Goal: Transaction & Acquisition: Purchase product/service

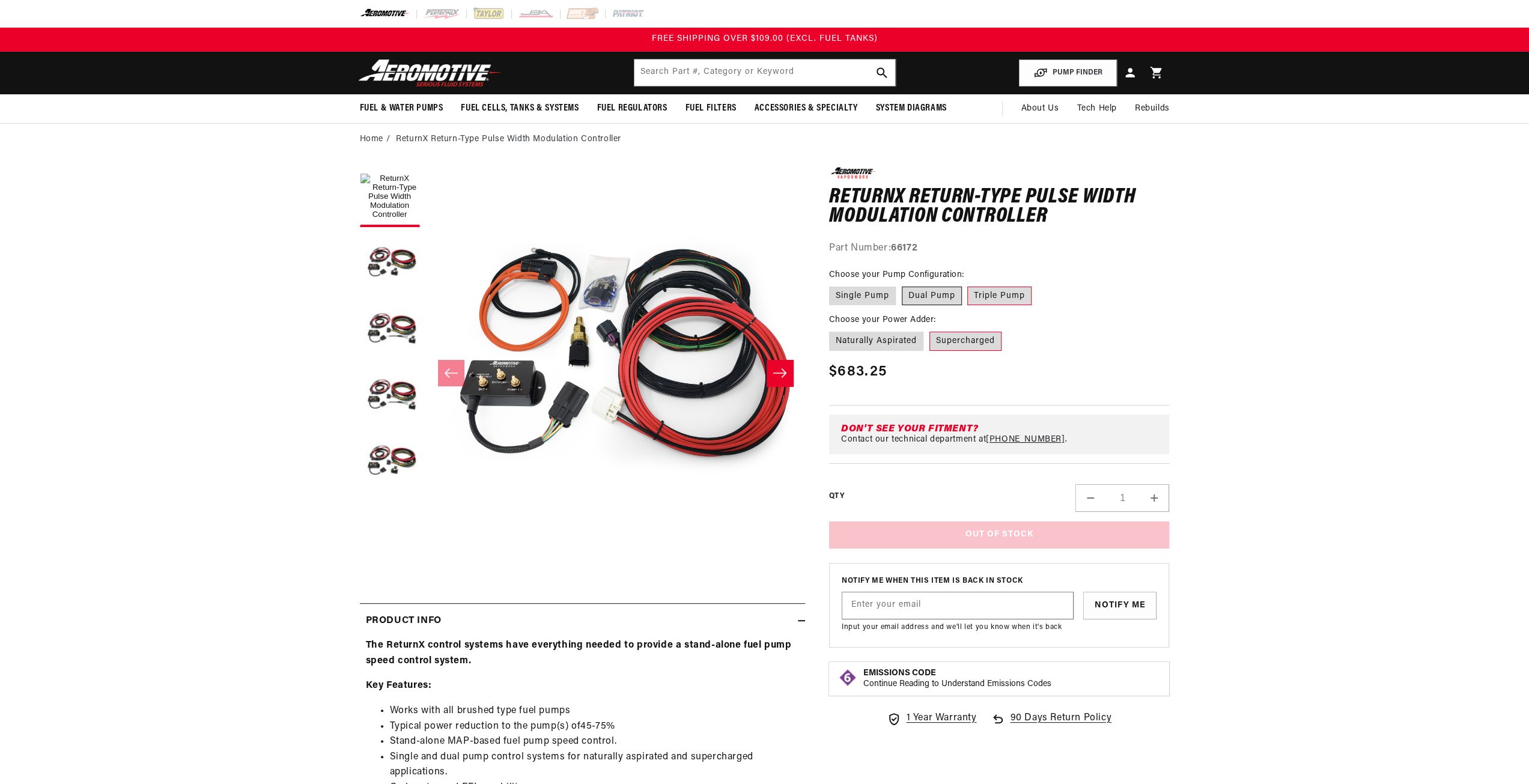
click at [942, 293] on label "Dual Pump" at bounding box center [932, 296] width 61 height 19
click at [903, 285] on input "Dual Pump" at bounding box center [902, 284] width 1 height 1
radio input "true"
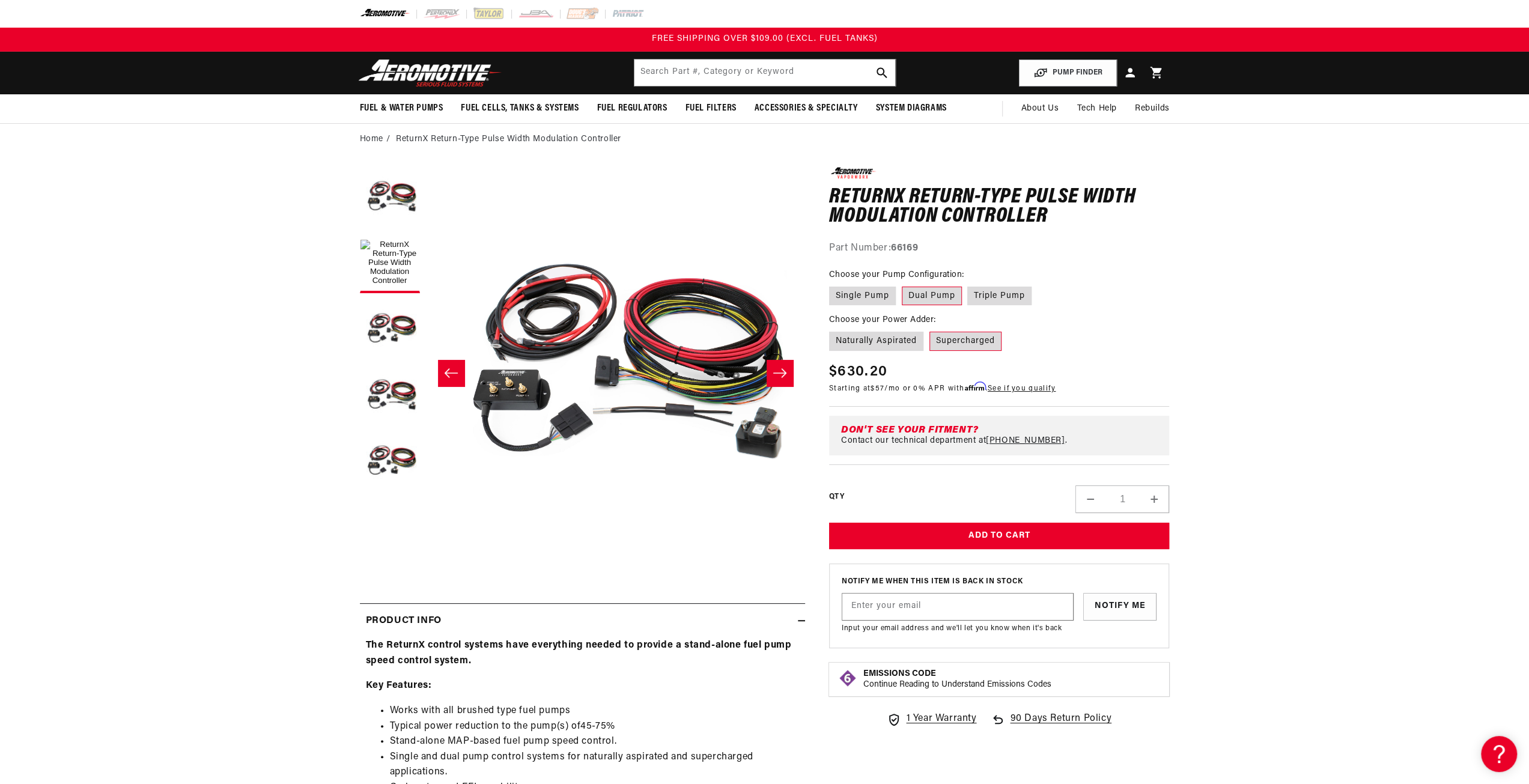
click at [967, 340] on label "Supercharged" at bounding box center [966, 341] width 72 height 19
click at [930, 330] on input "Supercharged" at bounding box center [930, 329] width 1 height 1
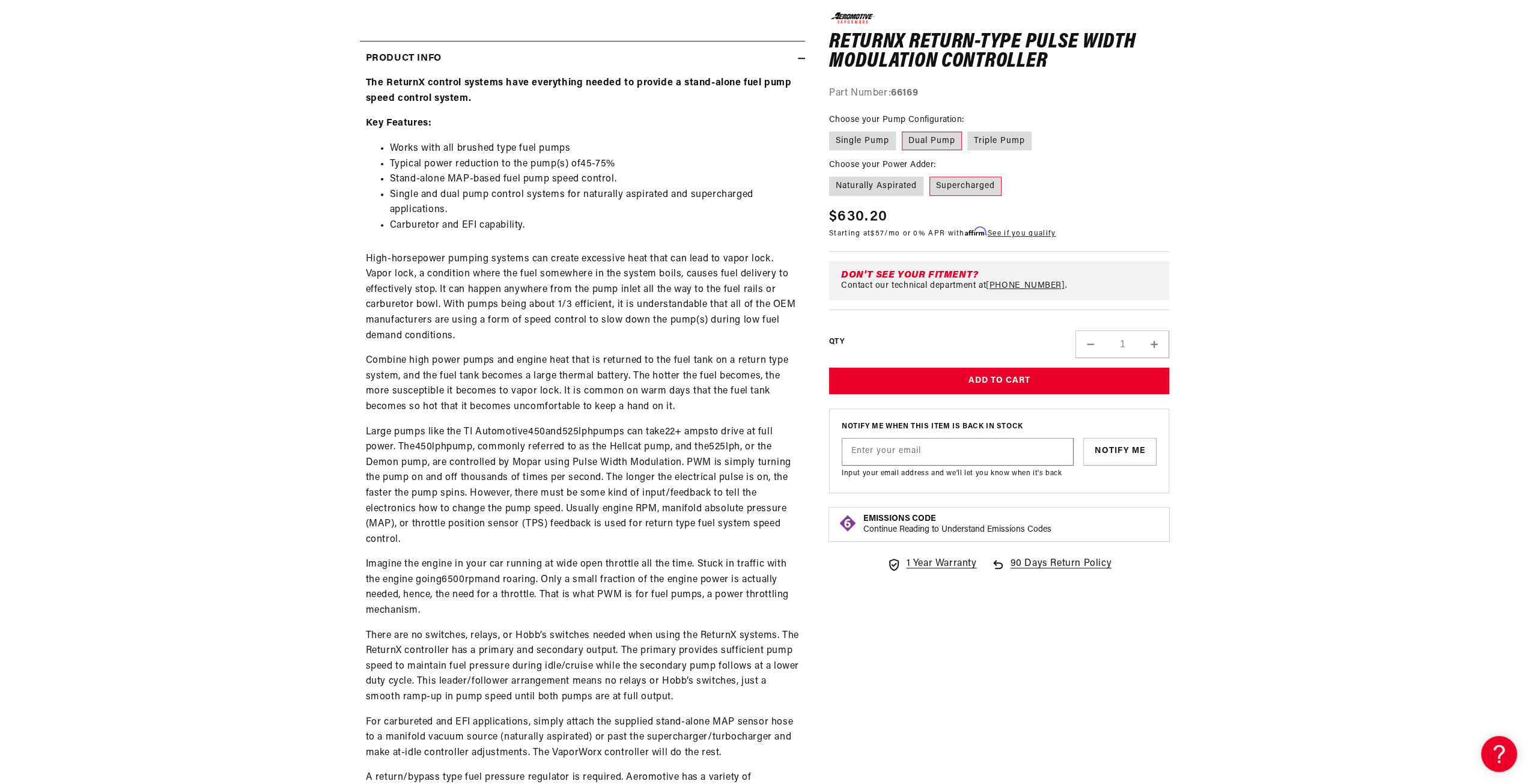
scroll to position [301, 0]
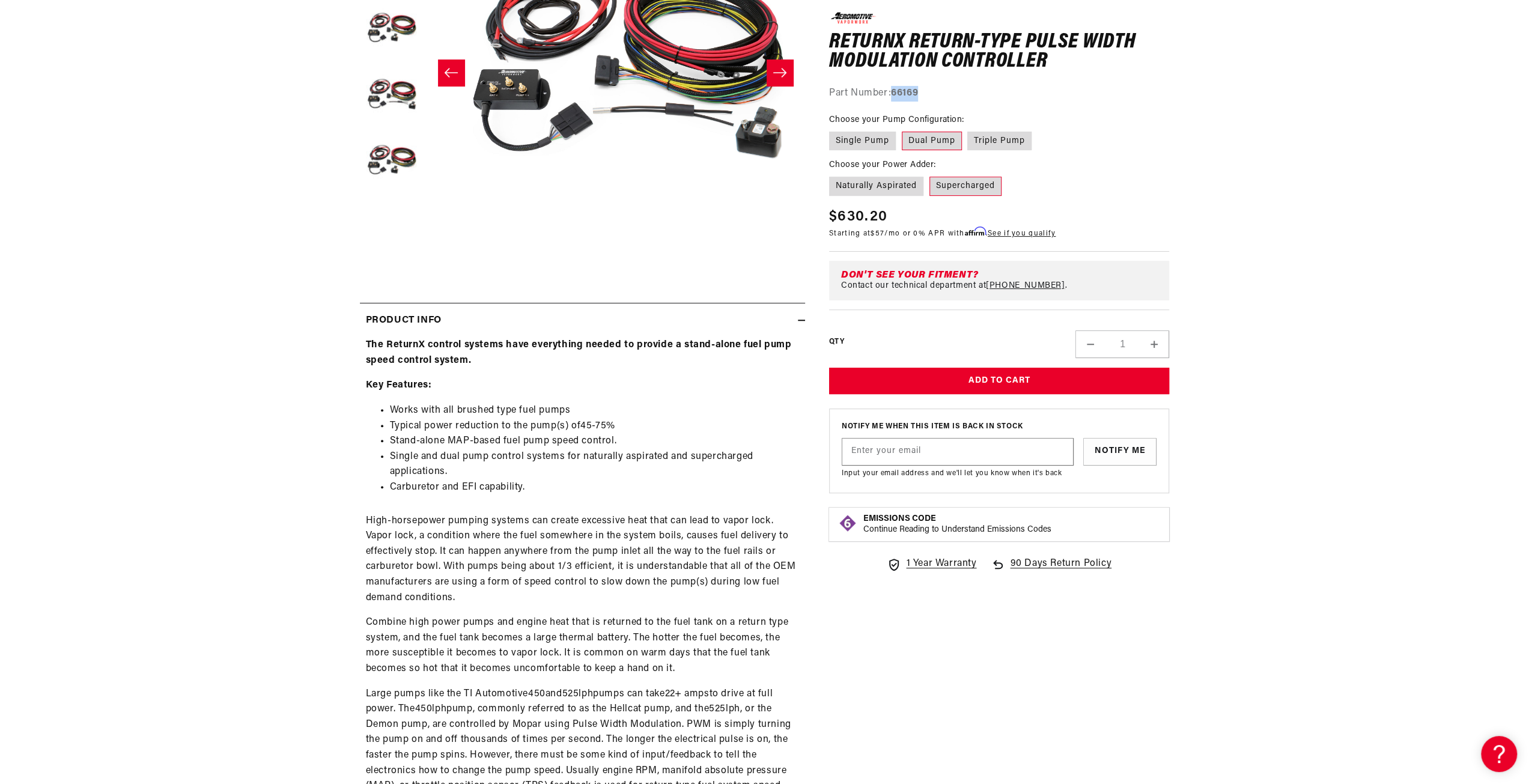
drag, startPoint x: 894, startPoint y: 92, endPoint x: 947, endPoint y: 96, distance: 53.2
click at [948, 96] on div "Part Number: 66169" at bounding box center [999, 94] width 340 height 16
copy strong "66169"
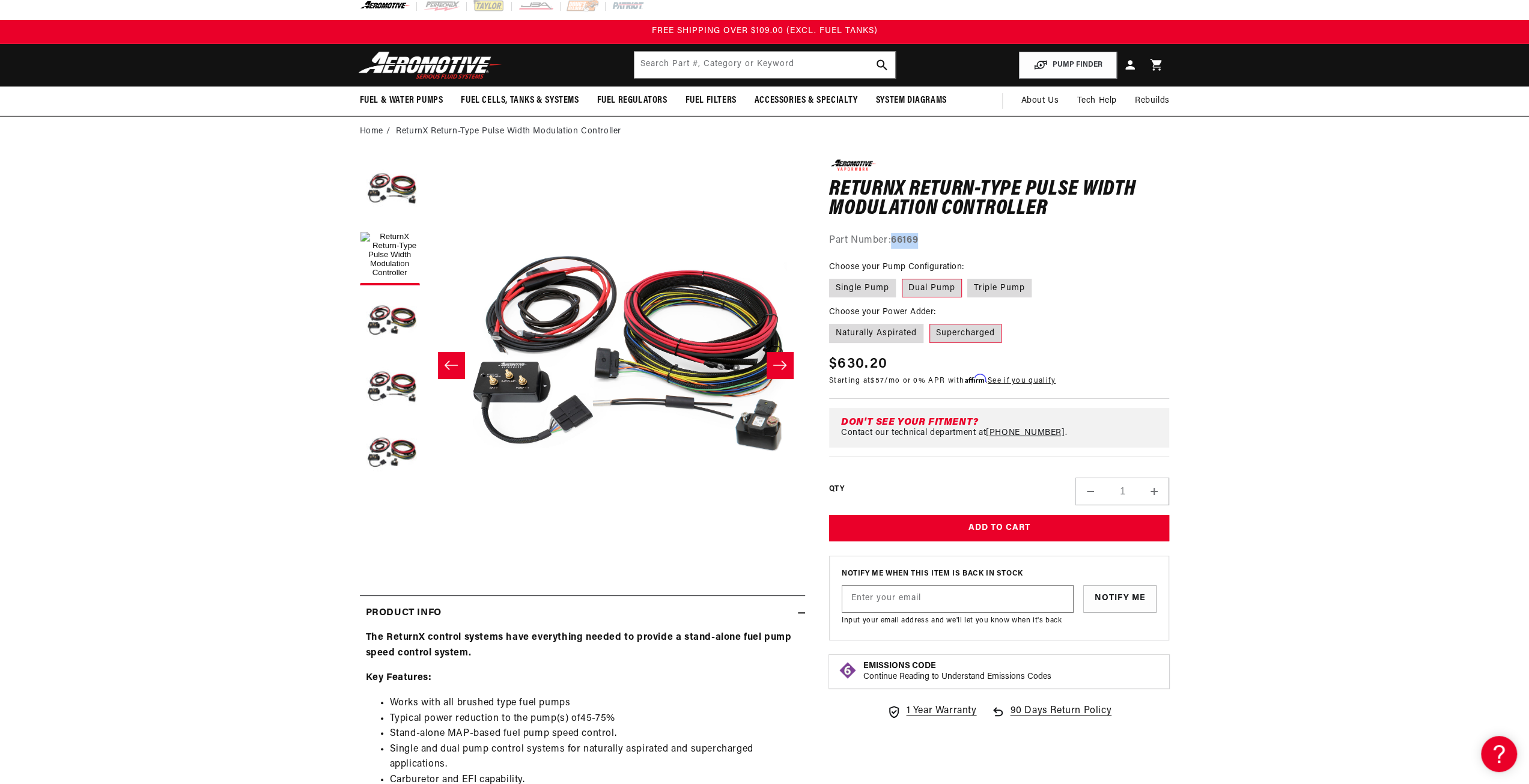
scroll to position [0, 0]
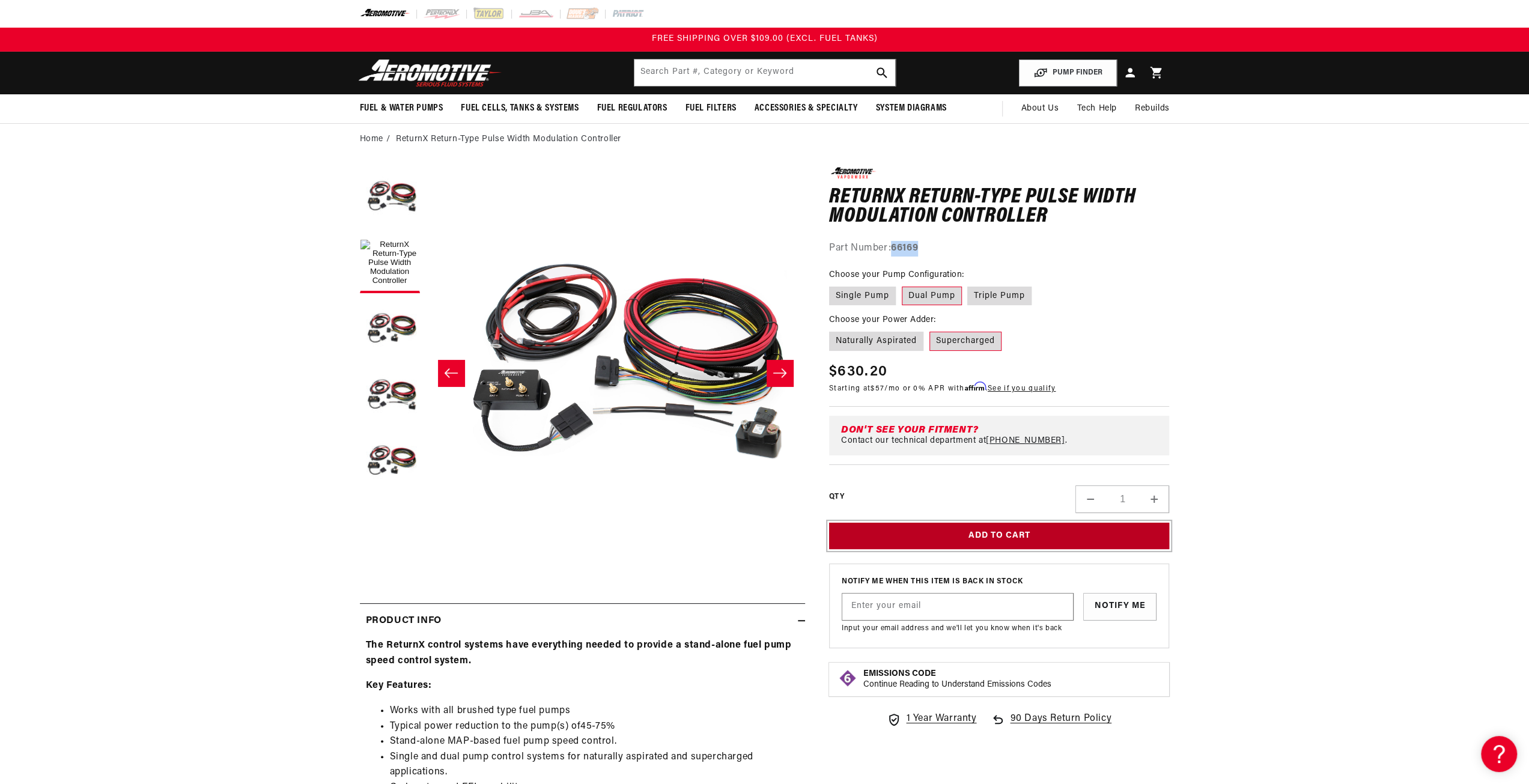
click at [969, 533] on button "Add to Cart" at bounding box center [999, 536] width 340 height 27
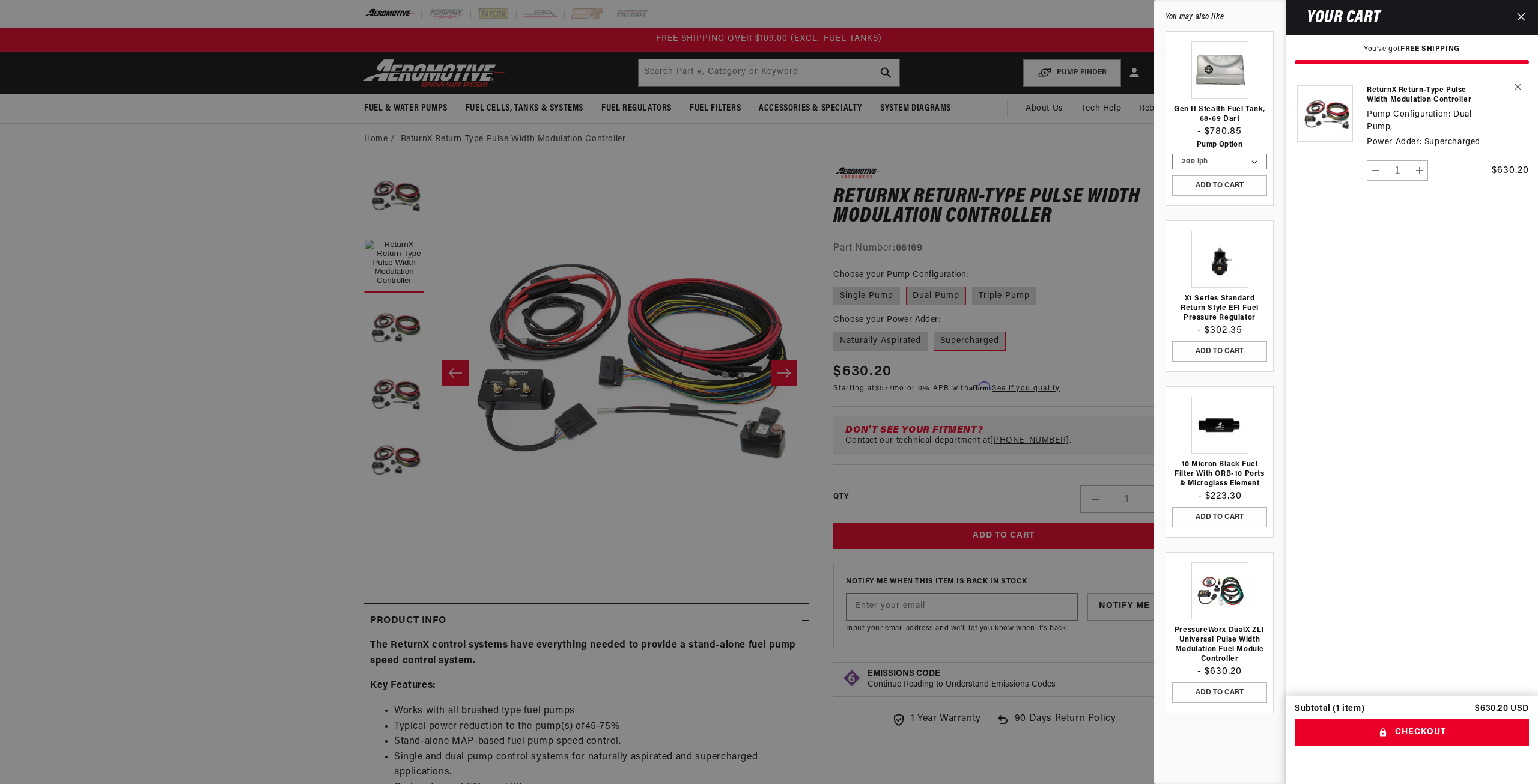
click at [91, 398] on div at bounding box center [769, 392] width 1538 height 784
